Goal: Task Accomplishment & Management: Use online tool/utility

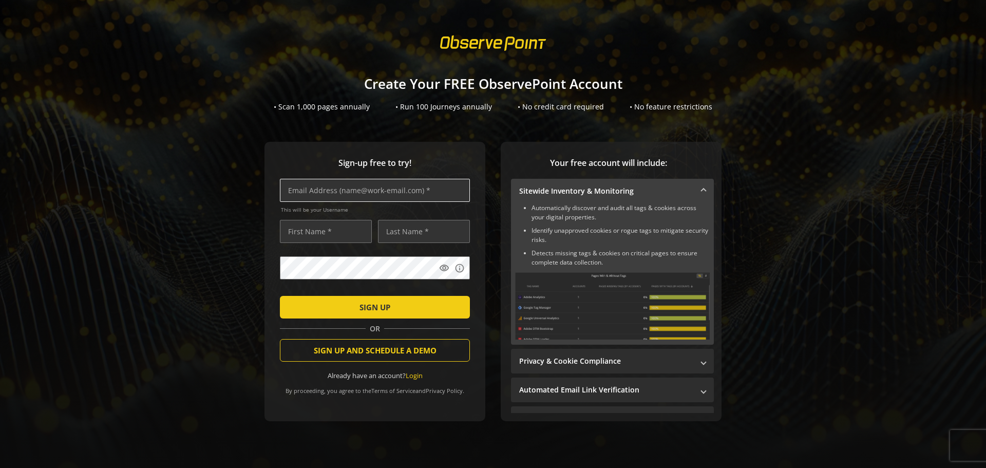
click at [367, 186] on input "text" at bounding box center [375, 190] width 190 height 23
type input "[PERSON_NAME][EMAIL_ADDRESS][PERSON_NAME][DOMAIN_NAME]"
type input "[PERSON_NAME]"
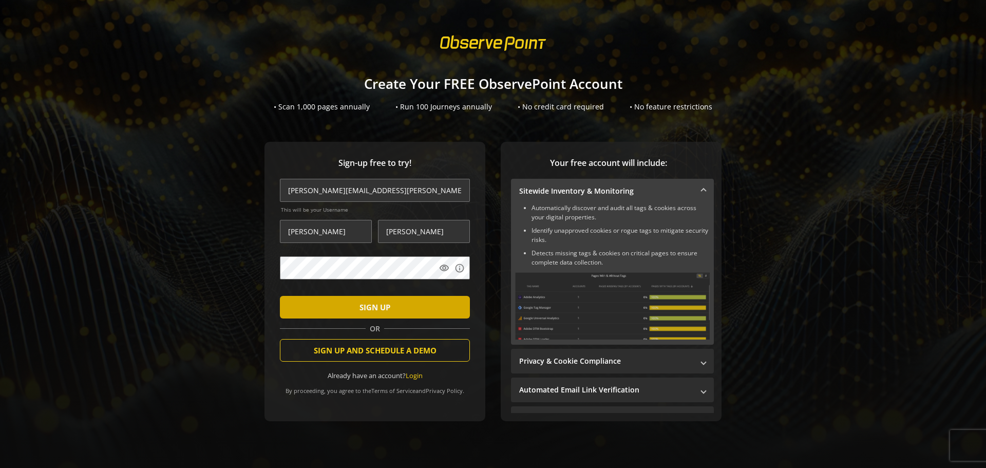
click at [367, 313] on span "SIGN UP" at bounding box center [375, 307] width 31 height 18
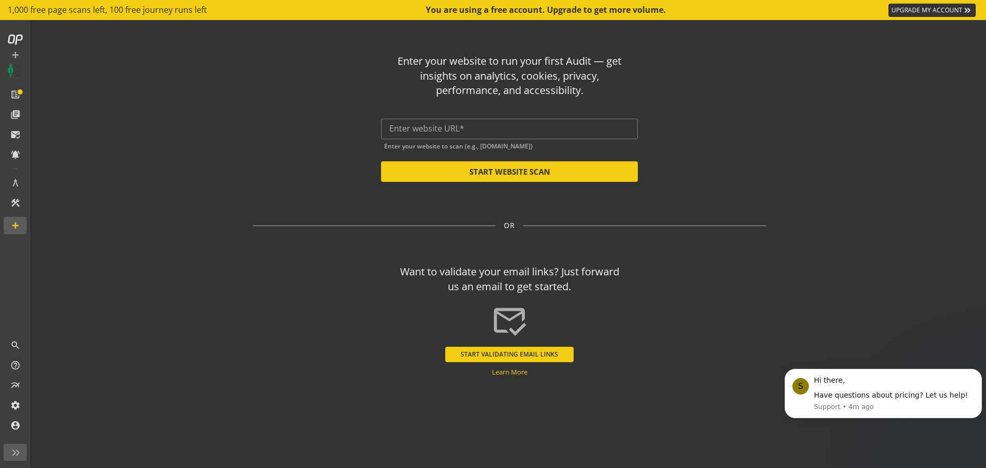
click at [468, 110] on div "Enter your website to run your first Audit — get insights on analytics, cookies…" at bounding box center [510, 114] width 514 height 136
click at [470, 120] on div at bounding box center [509, 129] width 240 height 21
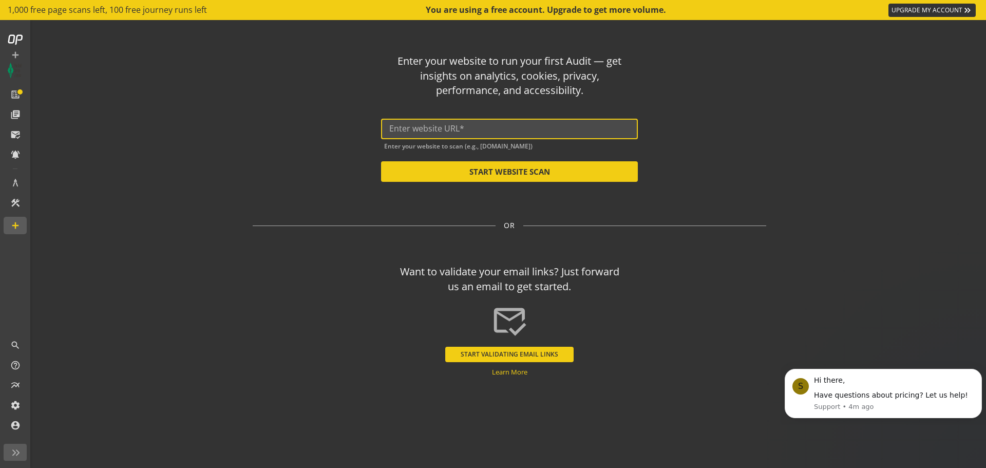
paste input "[URL][DOMAIN_NAME]"
type input "[URL][DOMAIN_NAME]"
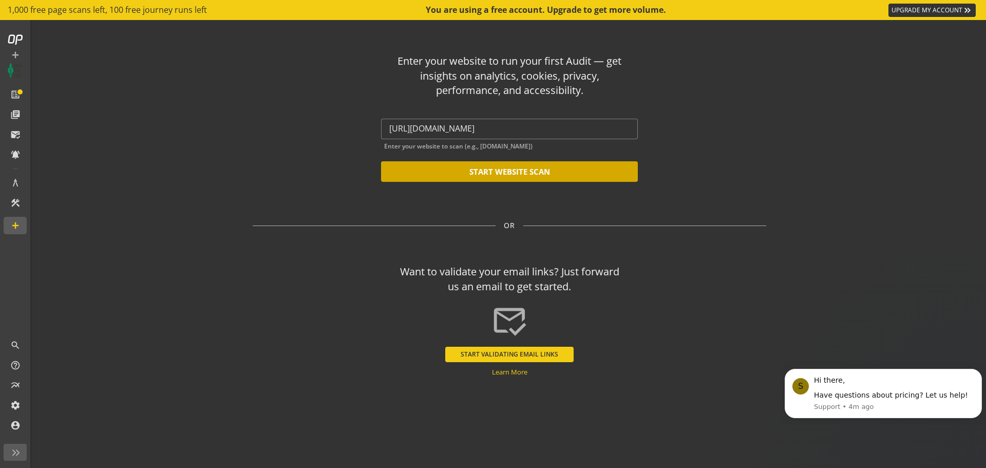
click at [503, 175] on button "START WEBSITE SCAN" at bounding box center [509, 171] width 257 height 21
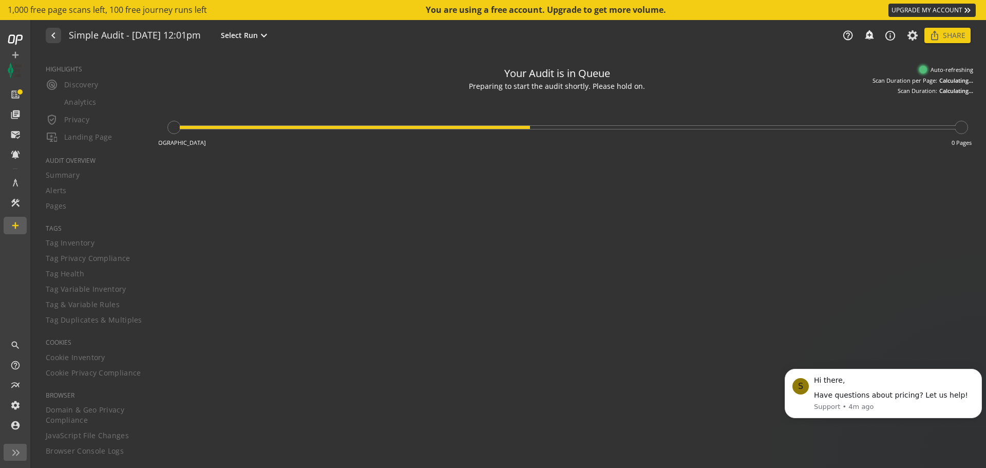
type textarea "Notes can include: -a description of what this audit is validating -changes in …"
